Goal: Task Accomplishment & Management: Complete application form

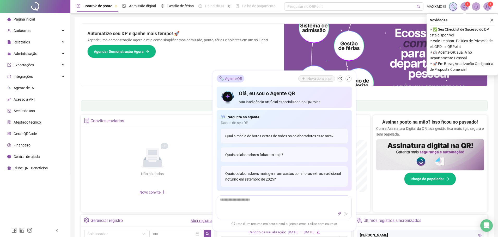
click at [447, 28] on span "⚬ ✅ Seu Checklist de Sucesso do DP está disponível" at bounding box center [462, 32] width 65 height 11
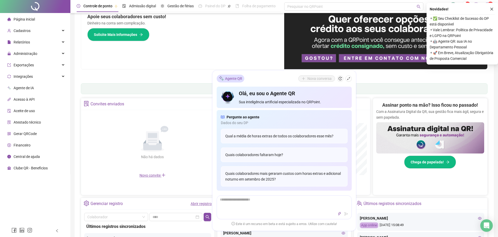
scroll to position [26, 0]
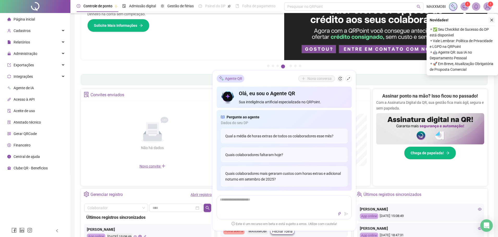
click at [490, 18] on icon "close" at bounding box center [492, 20] width 4 height 4
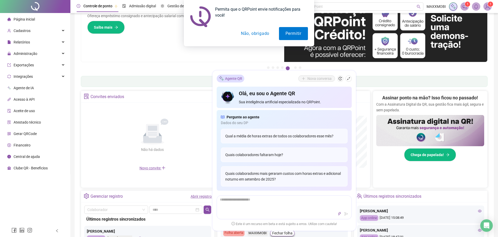
scroll to position [52, 0]
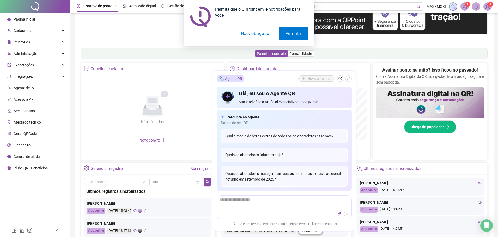
click at [118, 94] on div "Não há dados Não há dados" at bounding box center [152, 107] width 137 height 59
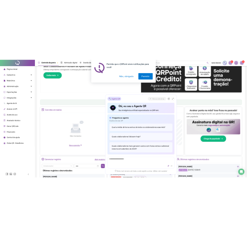
scroll to position [0, 0]
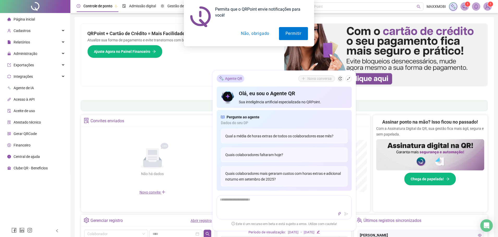
click at [347, 78] on icon "shrink" at bounding box center [349, 79] width 4 height 4
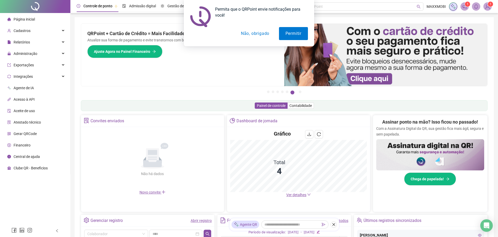
click at [252, 33] on button "Não, obrigado" at bounding box center [254, 33] width 41 height 13
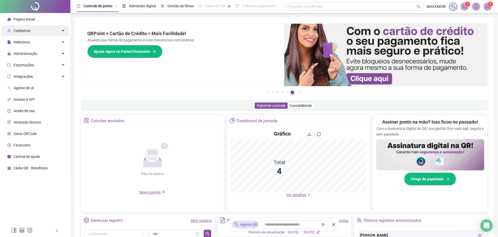
click at [38, 28] on div "Cadastros" at bounding box center [35, 31] width 68 height 10
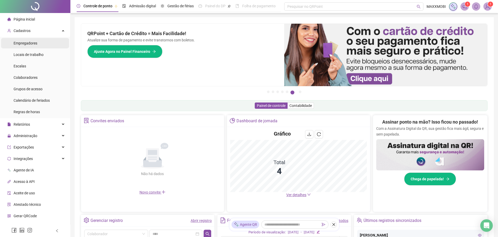
click at [30, 42] on span "Empregadores" at bounding box center [26, 43] width 24 height 4
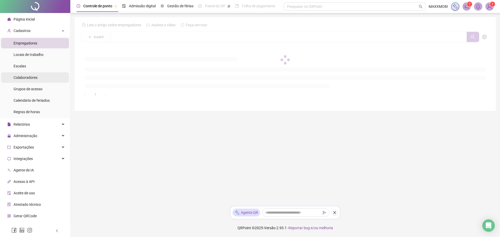
click at [25, 79] on span "Colaboradores" at bounding box center [26, 78] width 24 height 4
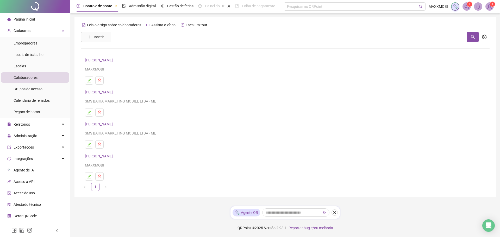
click at [143, 31] on div "Leia o artigo sobre colaboradores Assista o vídeo Faça um tour Inserir Nenhum r…" at bounding box center [285, 106] width 409 height 170
click at [144, 34] on input "text" at bounding box center [289, 37] width 356 height 10
type input "*"
click at [94, 37] on span "Inserir" at bounding box center [99, 37] width 10 height 6
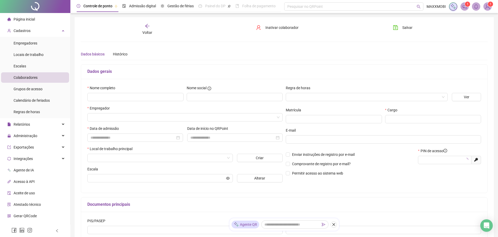
type input "*****"
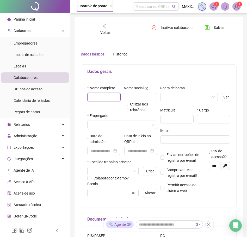
click at [99, 96] on input "text" at bounding box center [103, 97] width 33 height 8
type input "**********"
click at [173, 96] on input "search" at bounding box center [186, 97] width 47 height 8
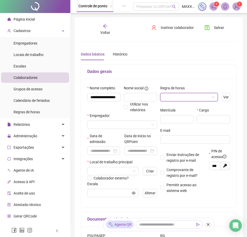
click at [186, 97] on input "search" at bounding box center [186, 97] width 47 height 8
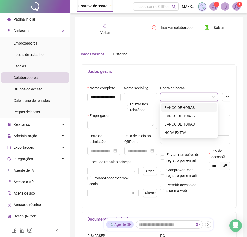
click at [190, 107] on div "BANCO DE HORAS" at bounding box center [188, 108] width 49 height 6
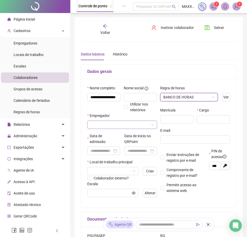
drag, startPoint x: 102, startPoint y: 126, endPoint x: 99, endPoint y: 125, distance: 2.8
click at [101, 126] on input "search" at bounding box center [119, 125] width 59 height 8
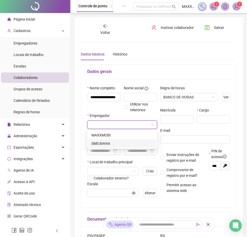
click at [101, 141] on div "SMS BAHIA" at bounding box center [122, 144] width 62 height 6
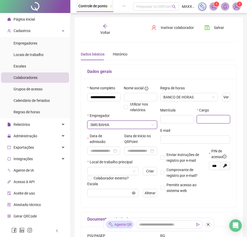
click at [203, 119] on input "text" at bounding box center [213, 119] width 33 height 8
type input "**********"
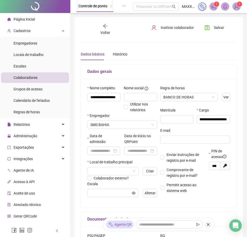
click at [197, 130] on div "E-mail" at bounding box center [195, 132] width 70 height 8
click at [127, 151] on input at bounding box center [138, 151] width 22 height 6
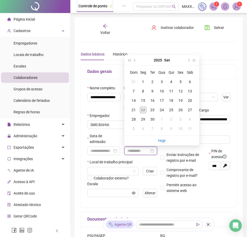
type input "**********"
click at [190, 62] on button "next-year" at bounding box center [189, 60] width 6 height 10
type input "**********"
click at [162, 82] on div "1" at bounding box center [162, 82] width 6 height 6
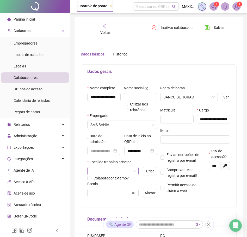
click at [107, 170] on input "search" at bounding box center [110, 171] width 40 height 8
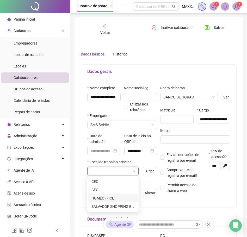
click at [111, 195] on div "HOMEOFFICE" at bounding box center [112, 198] width 49 height 8
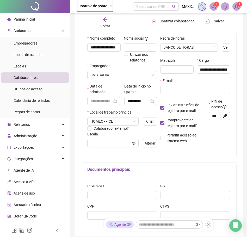
scroll to position [52, 0]
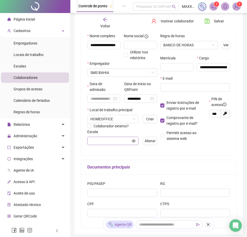
click at [132, 141] on span at bounding box center [112, 141] width 51 height 8
click at [134, 142] on icon "eye" at bounding box center [134, 140] width 4 height 3
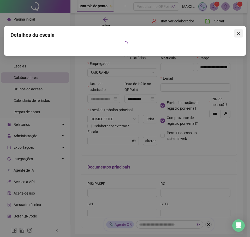
click at [238, 32] on icon "close" at bounding box center [238, 33] width 4 height 4
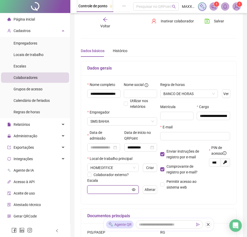
scroll to position [0, 0]
